Goal: Navigation & Orientation: Find specific page/section

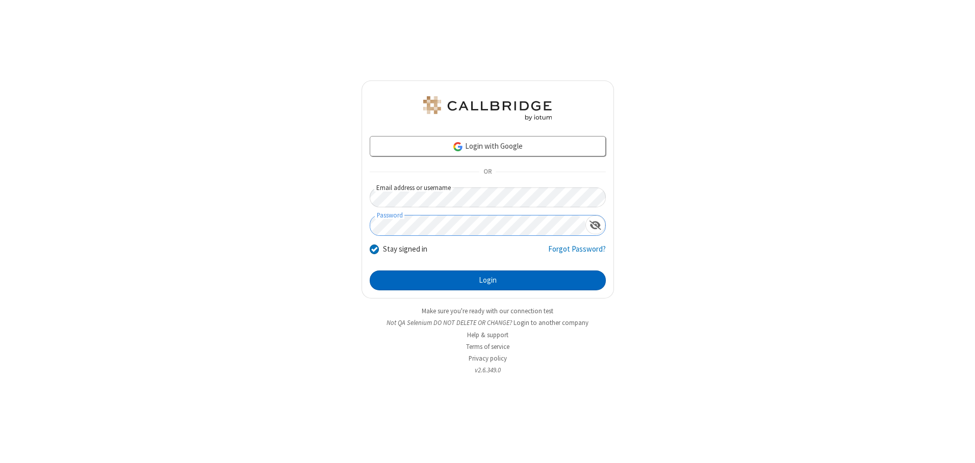
click at [487, 280] on button "Login" at bounding box center [488, 281] width 236 height 20
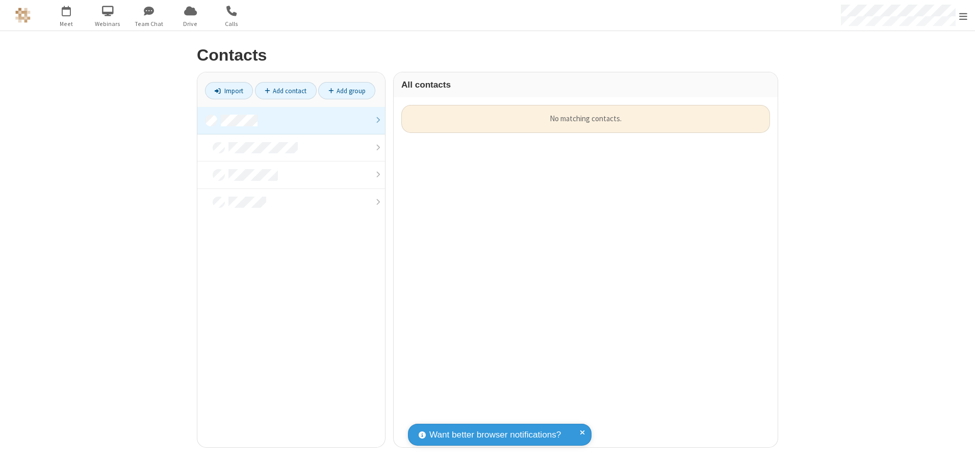
scroll to position [343, 376]
click at [291, 120] on link at bounding box center [291, 121] width 188 height 28
click at [286, 91] on link "Add contact" at bounding box center [286, 90] width 62 height 17
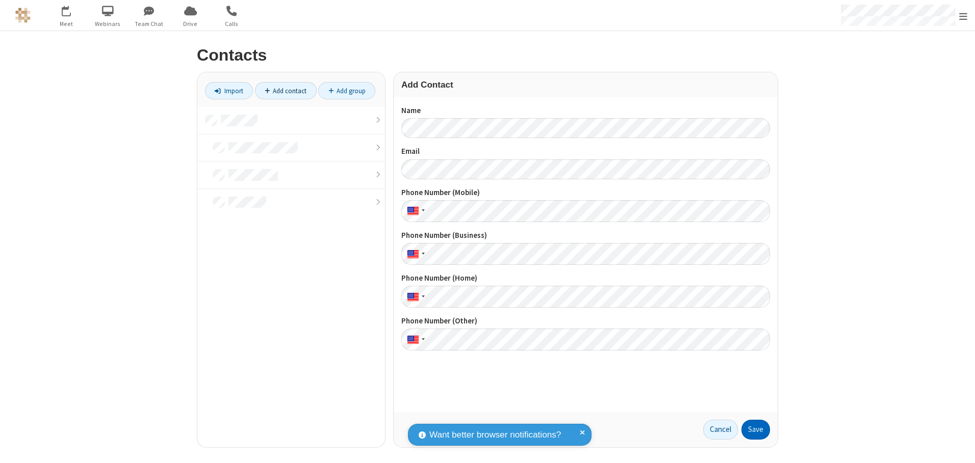
click at [756, 430] on button "Save" at bounding box center [755, 430] width 29 height 20
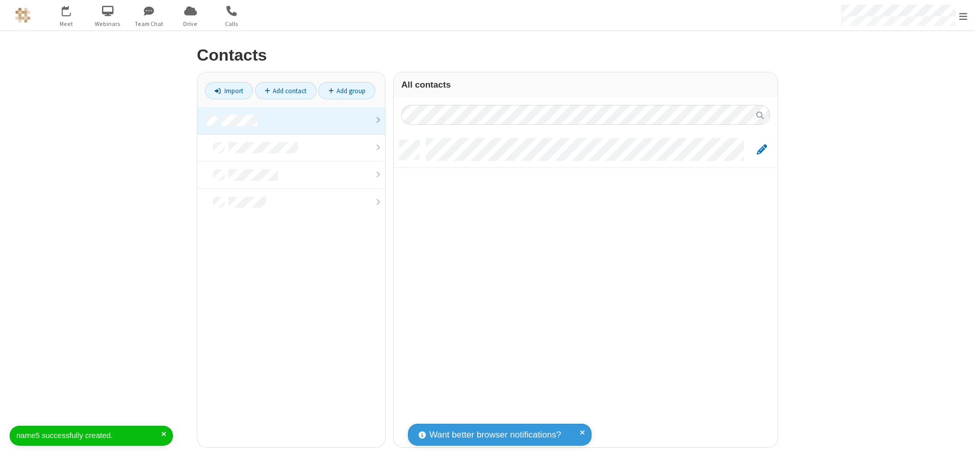
scroll to position [307, 376]
